Goal: Task Accomplishment & Management: Use online tool/utility

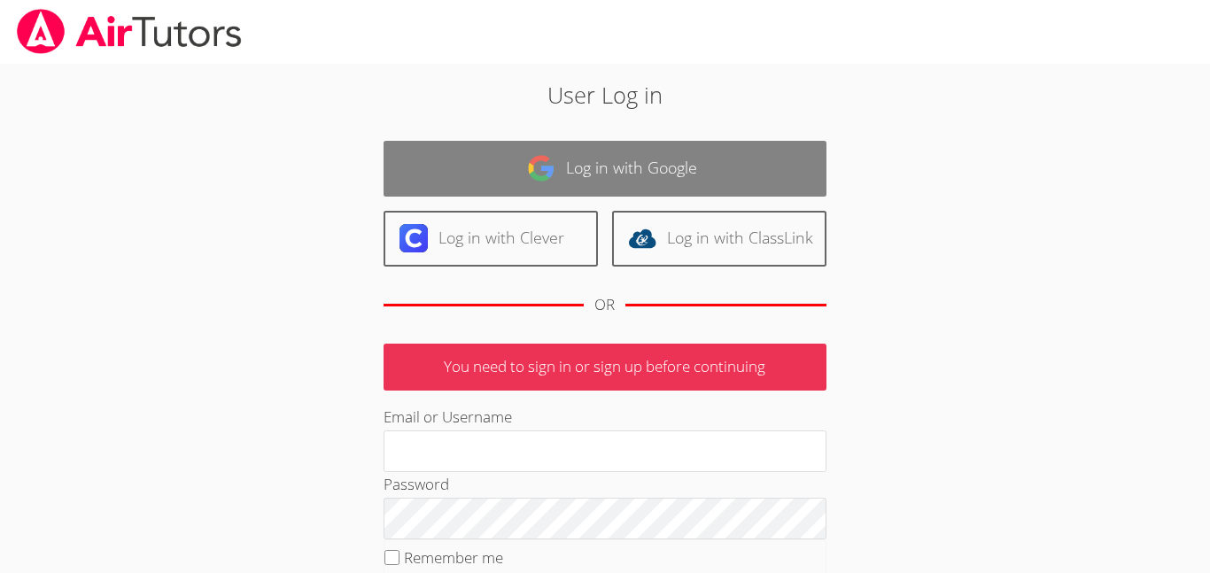
click at [605, 172] on link "Log in with Google" at bounding box center [605, 169] width 443 height 56
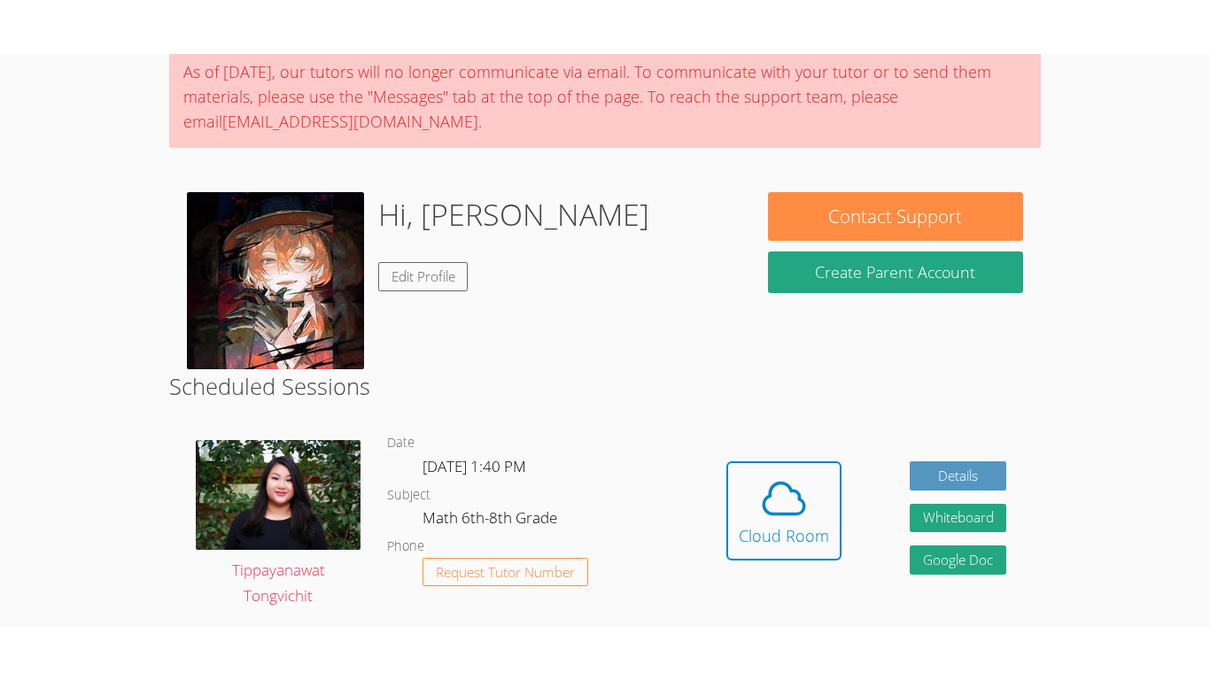
scroll to position [150, 0]
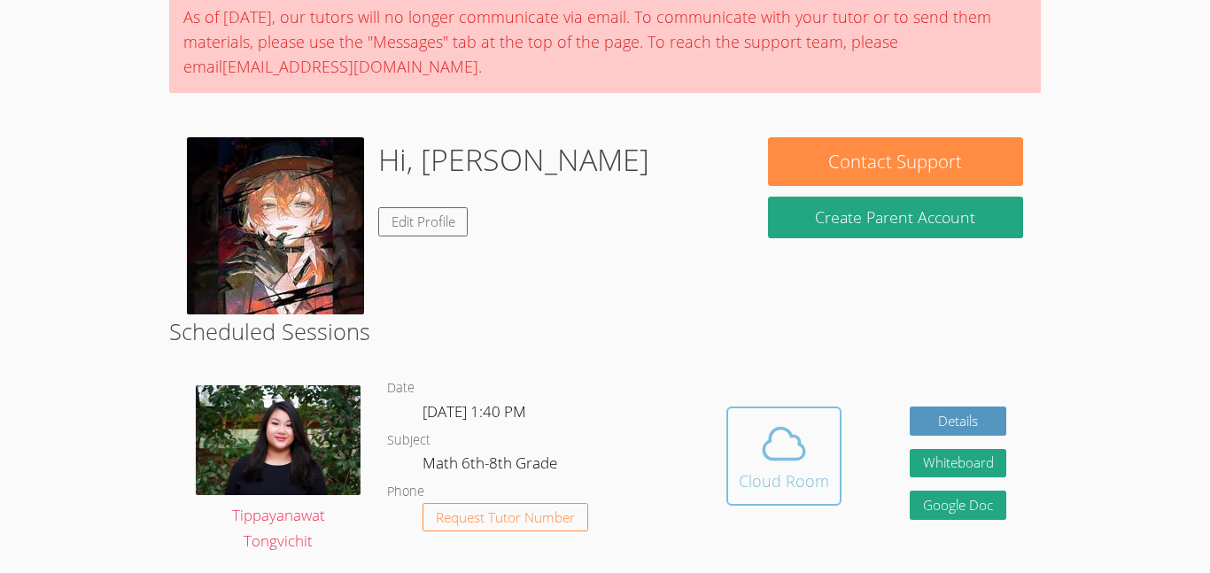
click at [769, 457] on icon at bounding box center [784, 444] width 41 height 31
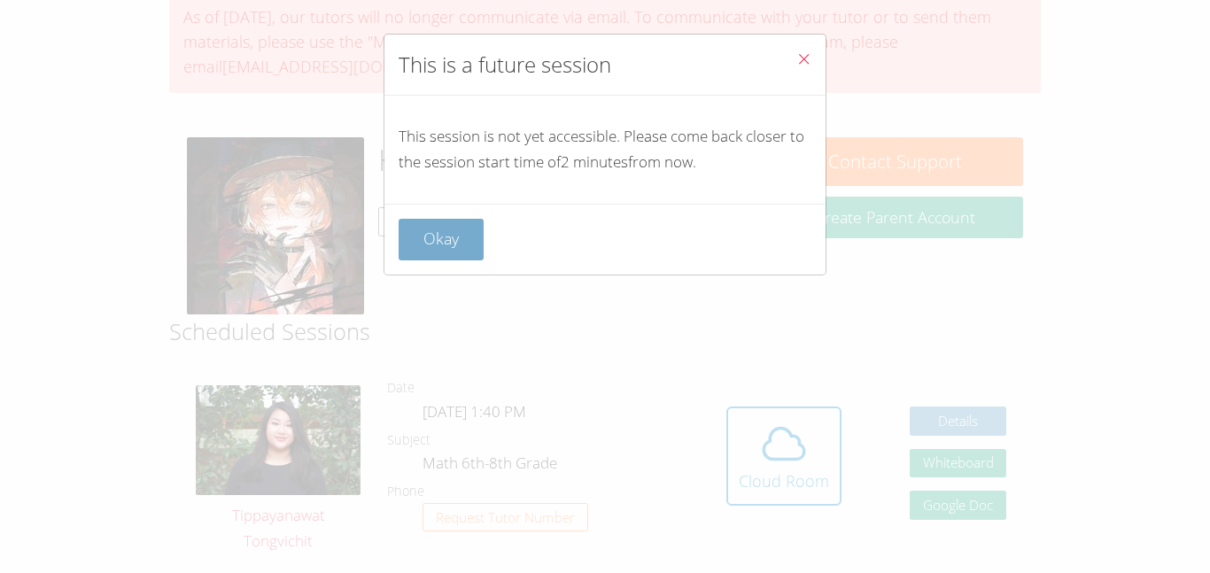
click at [432, 233] on button "Okay" at bounding box center [441, 240] width 85 height 42
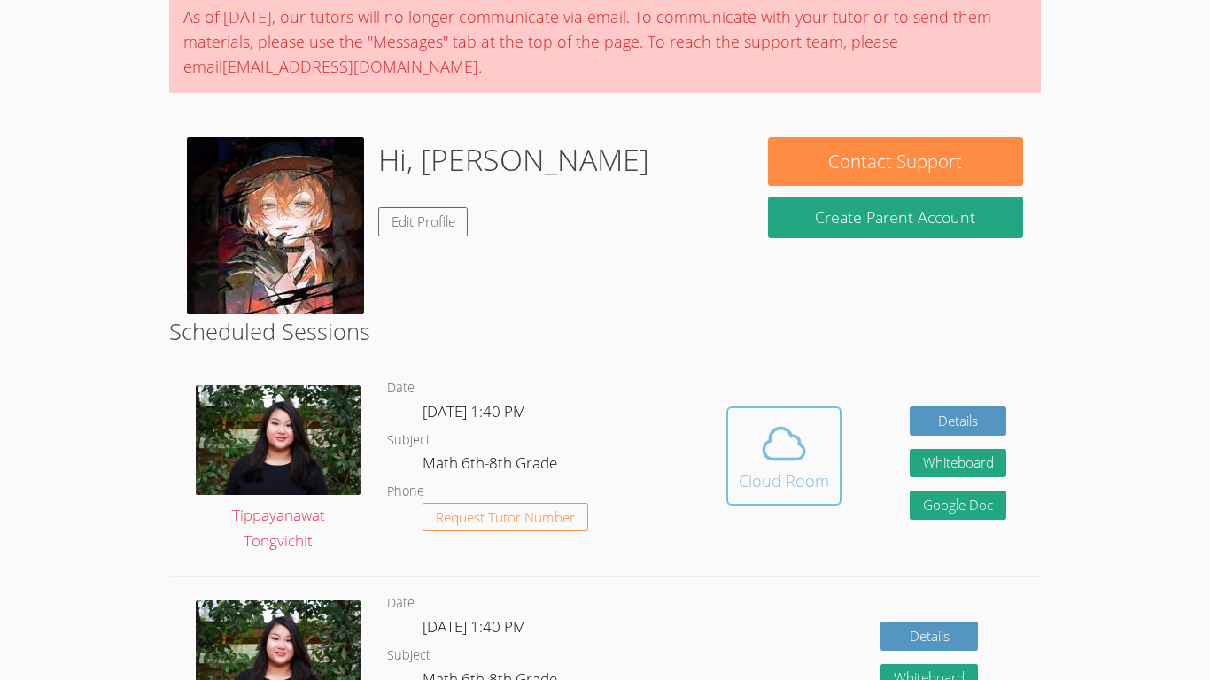
click at [798, 484] on div "Cloud Room" at bounding box center [784, 481] width 90 height 25
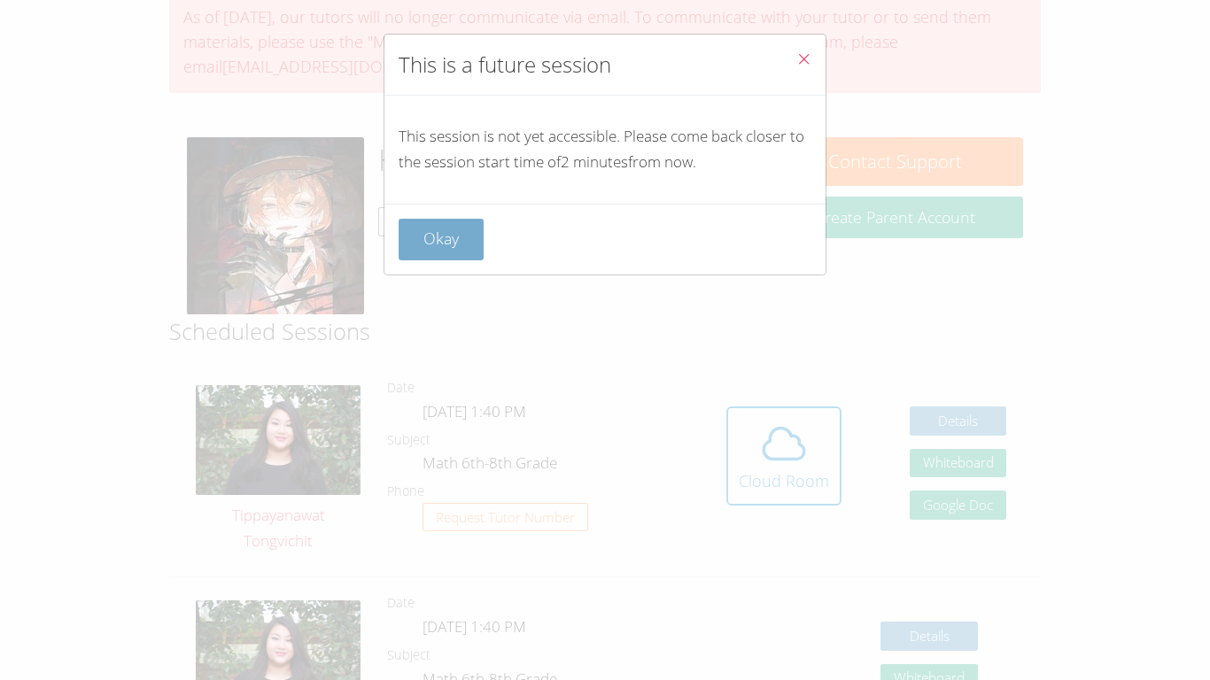
click at [436, 232] on button "Okay" at bounding box center [441, 240] width 85 height 42
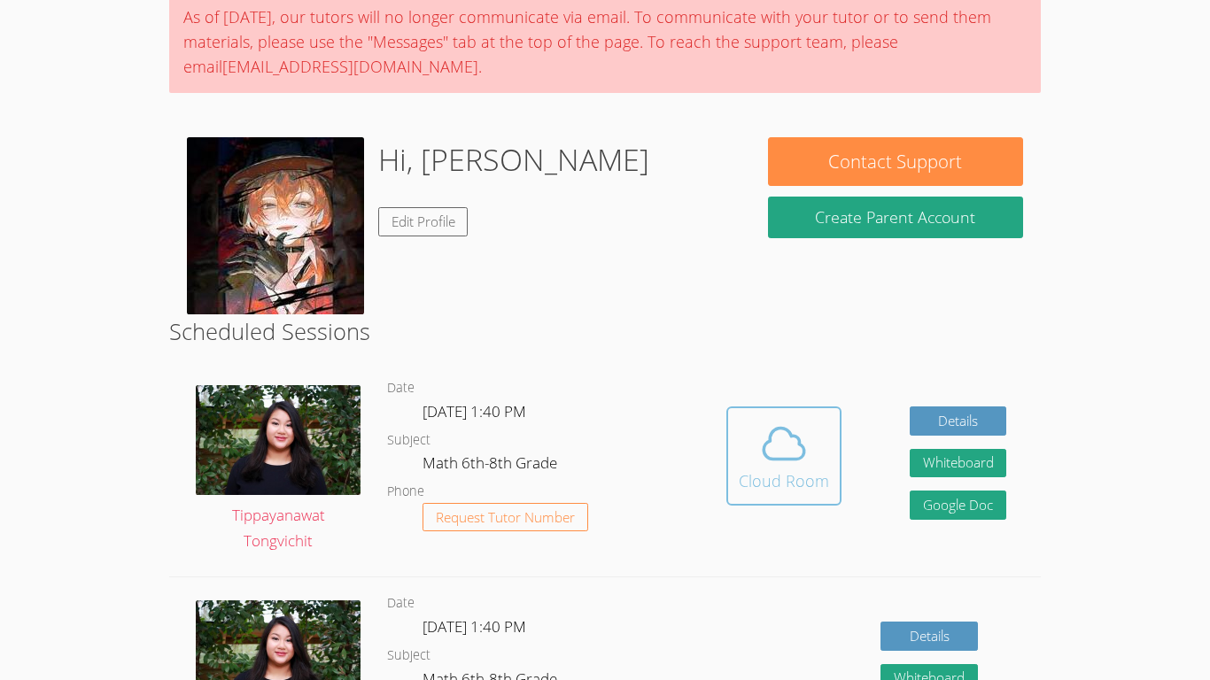
click at [797, 416] on button "Cloud Room" at bounding box center [784, 456] width 115 height 99
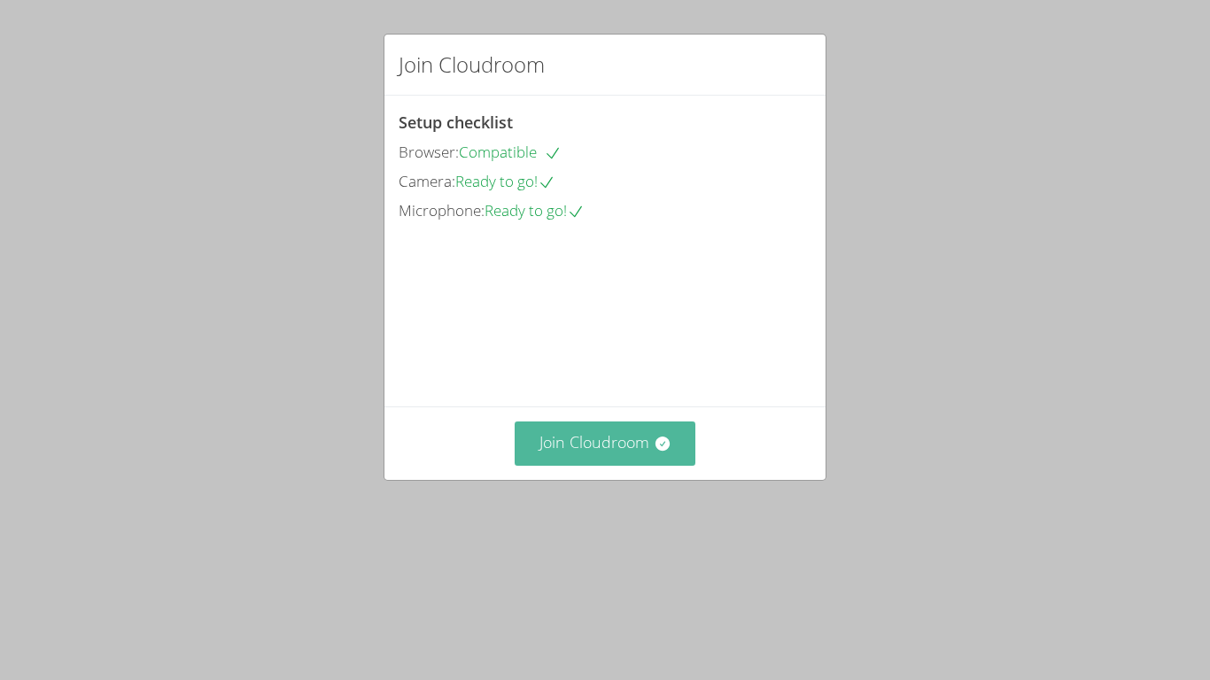
click at [610, 465] on button "Join Cloudroom" at bounding box center [606, 443] width 182 height 43
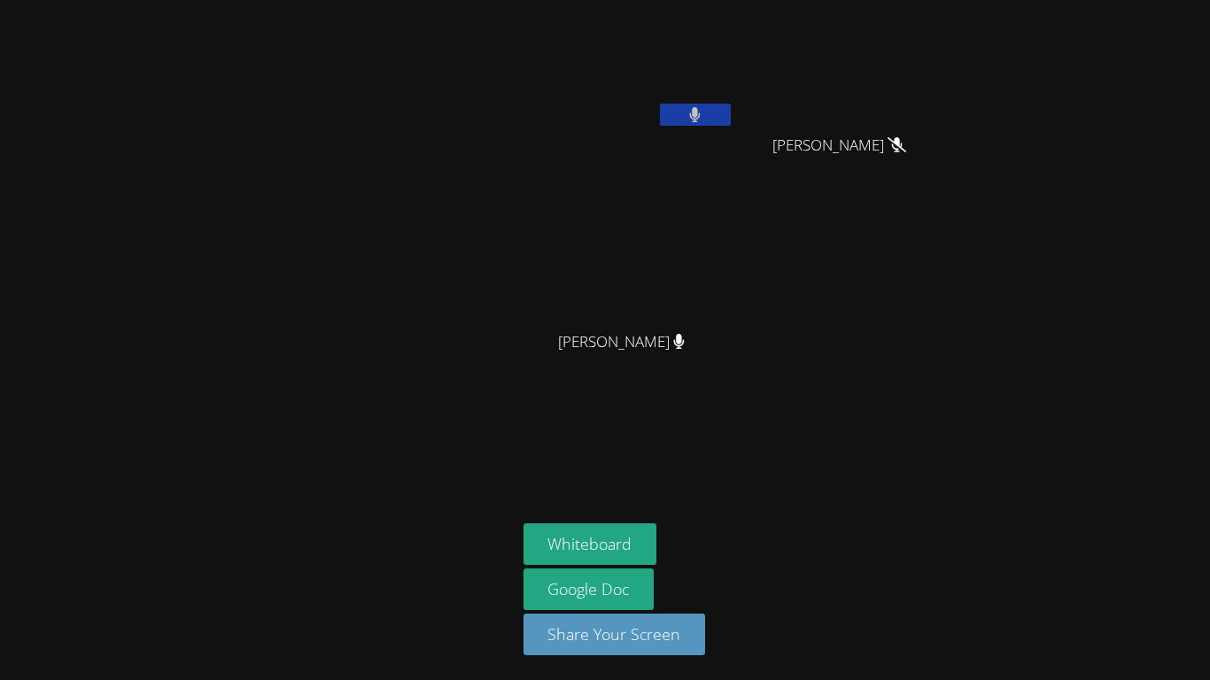
click at [702, 121] on button at bounding box center [695, 115] width 71 height 22
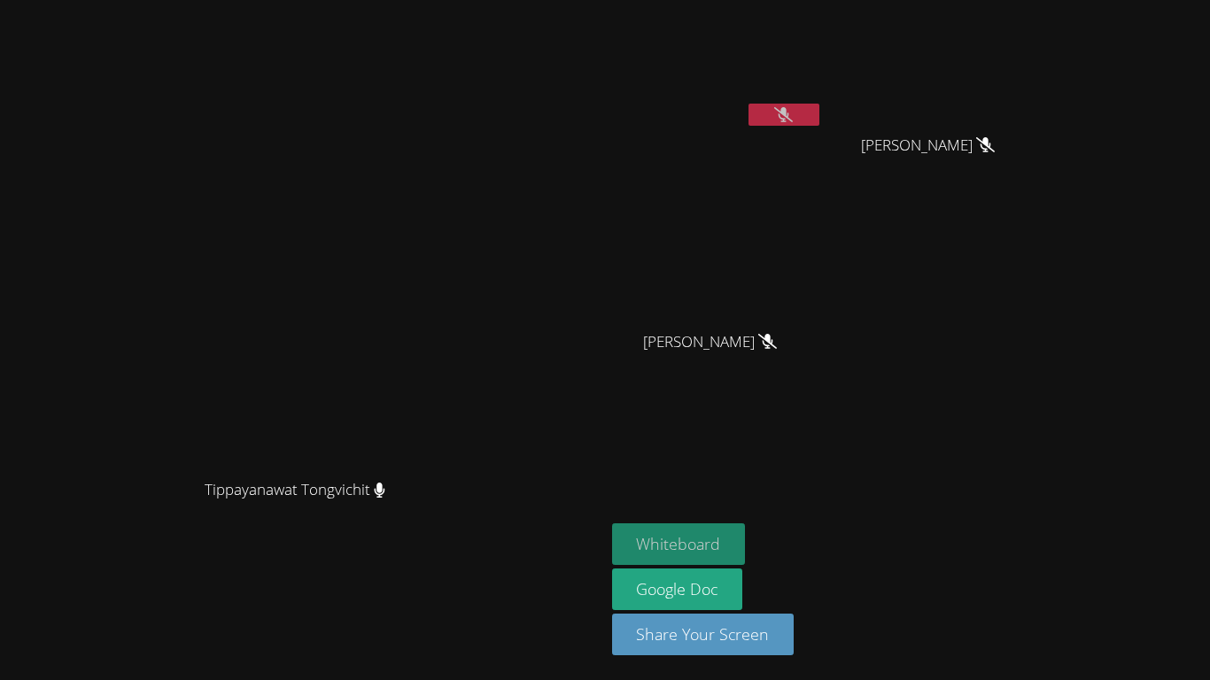
click at [746, 545] on button "Whiteboard" at bounding box center [679, 545] width 134 height 42
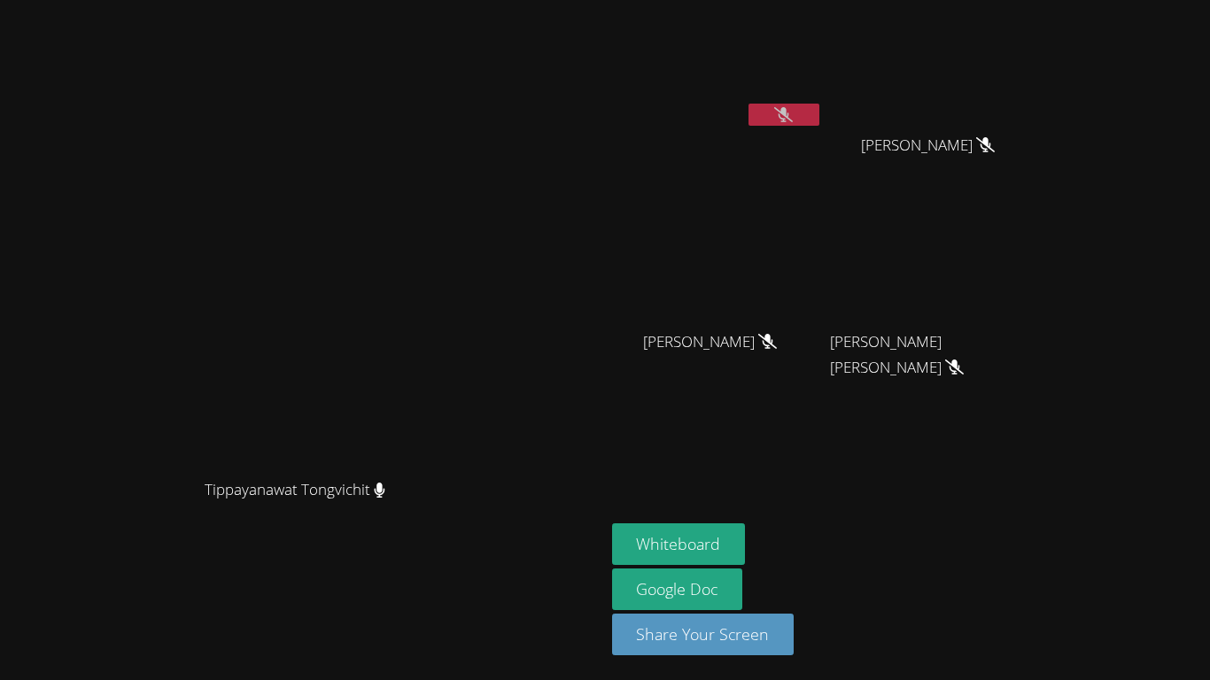
click at [820, 115] on button at bounding box center [784, 115] width 71 height 22
click at [820, 116] on button at bounding box center [784, 115] width 71 height 22
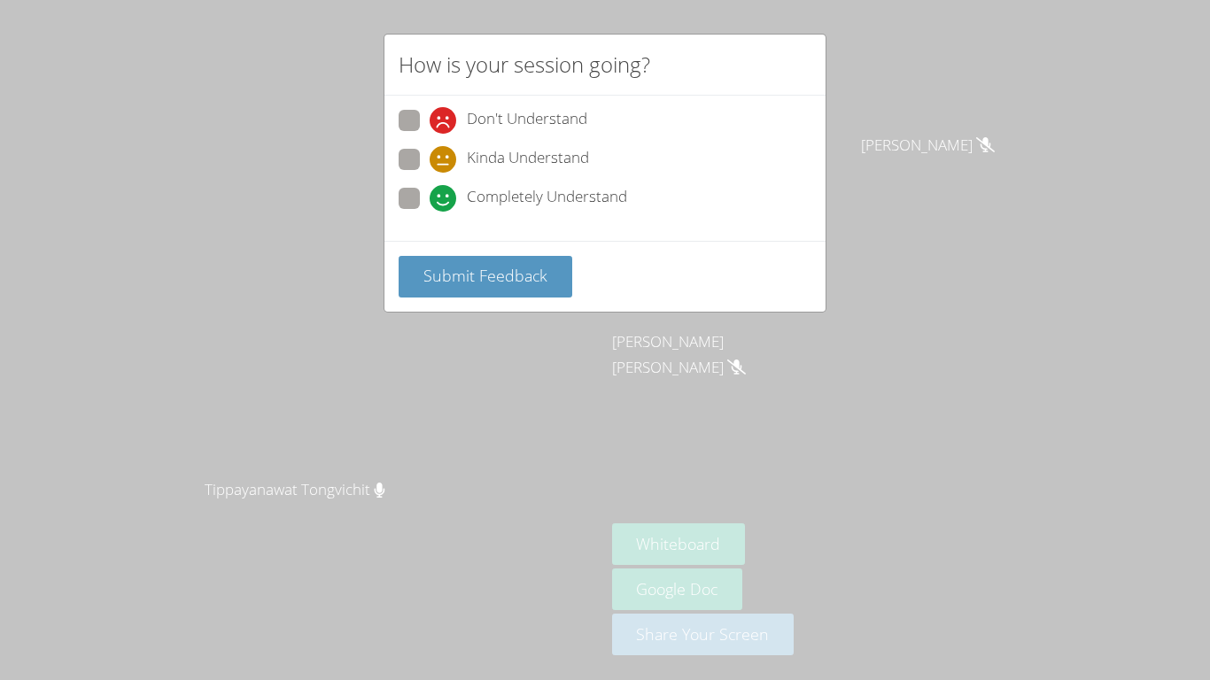
click at [462, 189] on div "Completely Understand" at bounding box center [529, 198] width 198 height 27
click at [445, 189] on input "Completely Understand" at bounding box center [437, 195] width 15 height 15
radio input "true"
click at [474, 269] on span "Submit Feedback" at bounding box center [486, 275] width 124 height 21
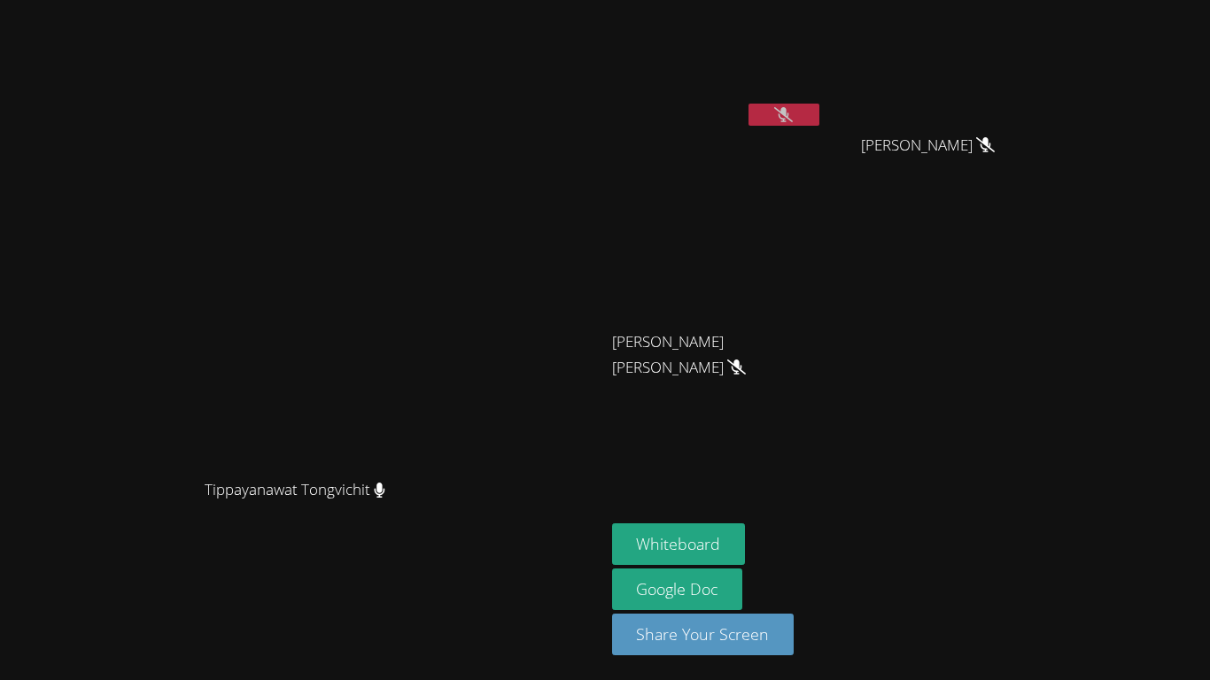
click at [793, 121] on icon at bounding box center [783, 114] width 19 height 15
click at [789, 120] on icon at bounding box center [784, 114] width 12 height 15
click at [820, 116] on button at bounding box center [784, 115] width 71 height 22
click at [820, 114] on button at bounding box center [784, 115] width 71 height 22
